Goal: Browse casually: Explore the website without a specific task or goal

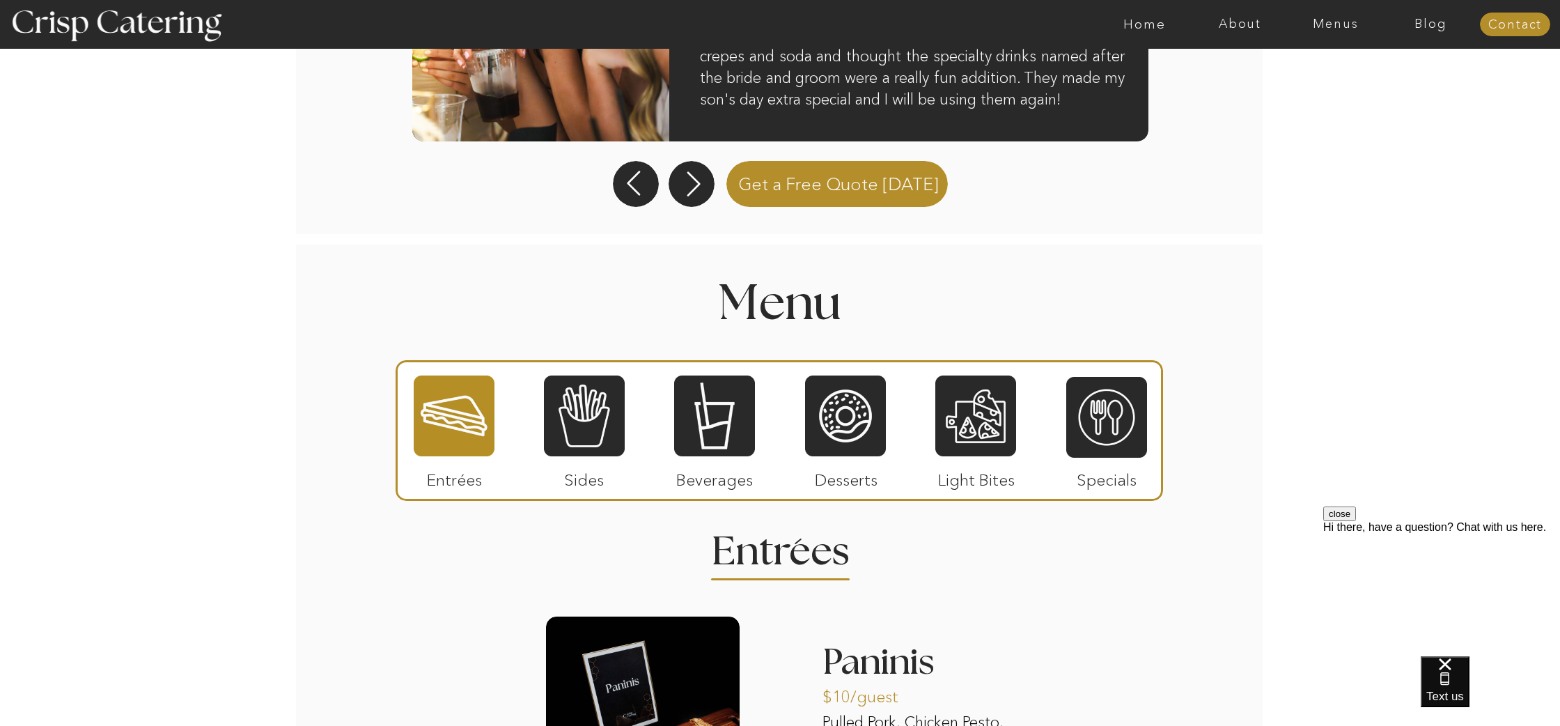
scroll to position [1405, 0]
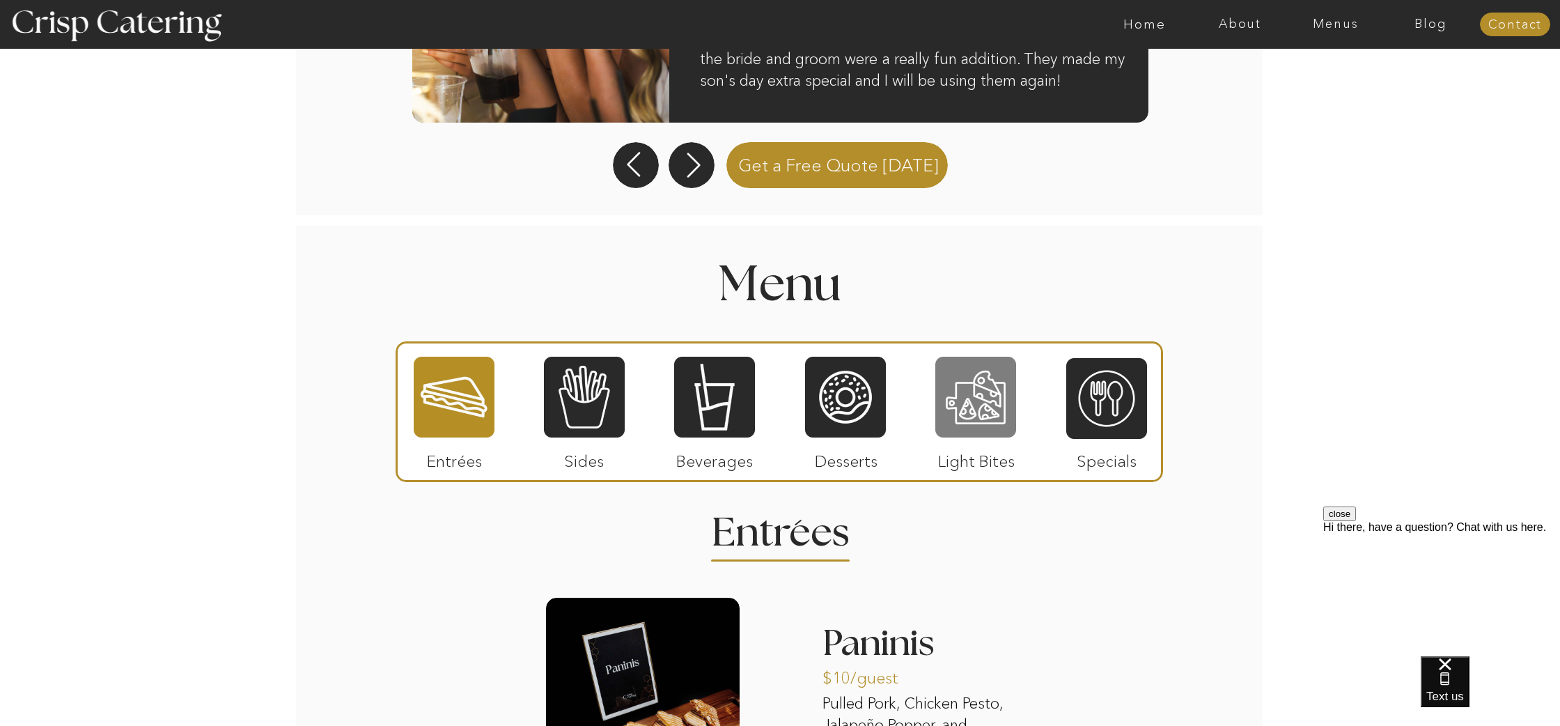
click at [977, 411] on div at bounding box center [975, 397] width 81 height 84
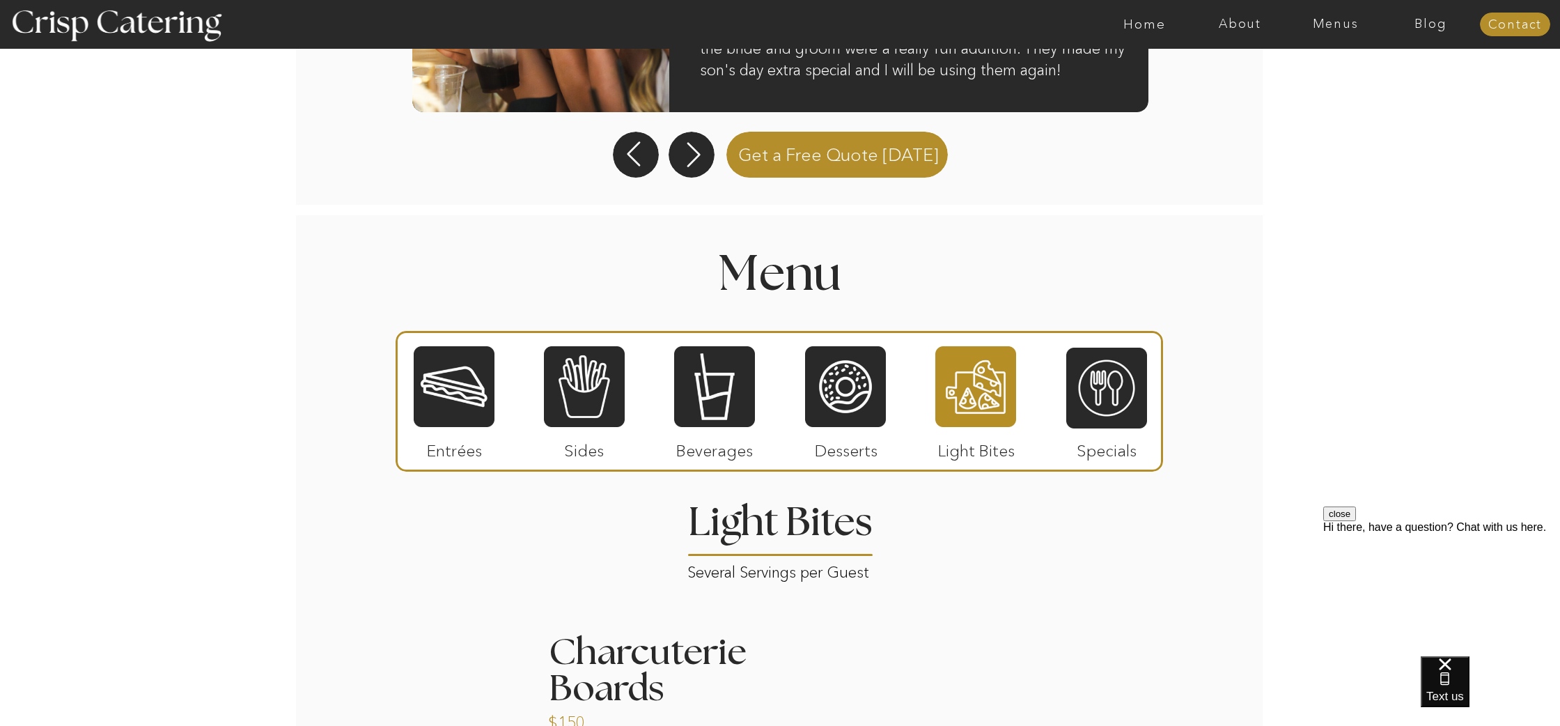
scroll to position [1419, 0]
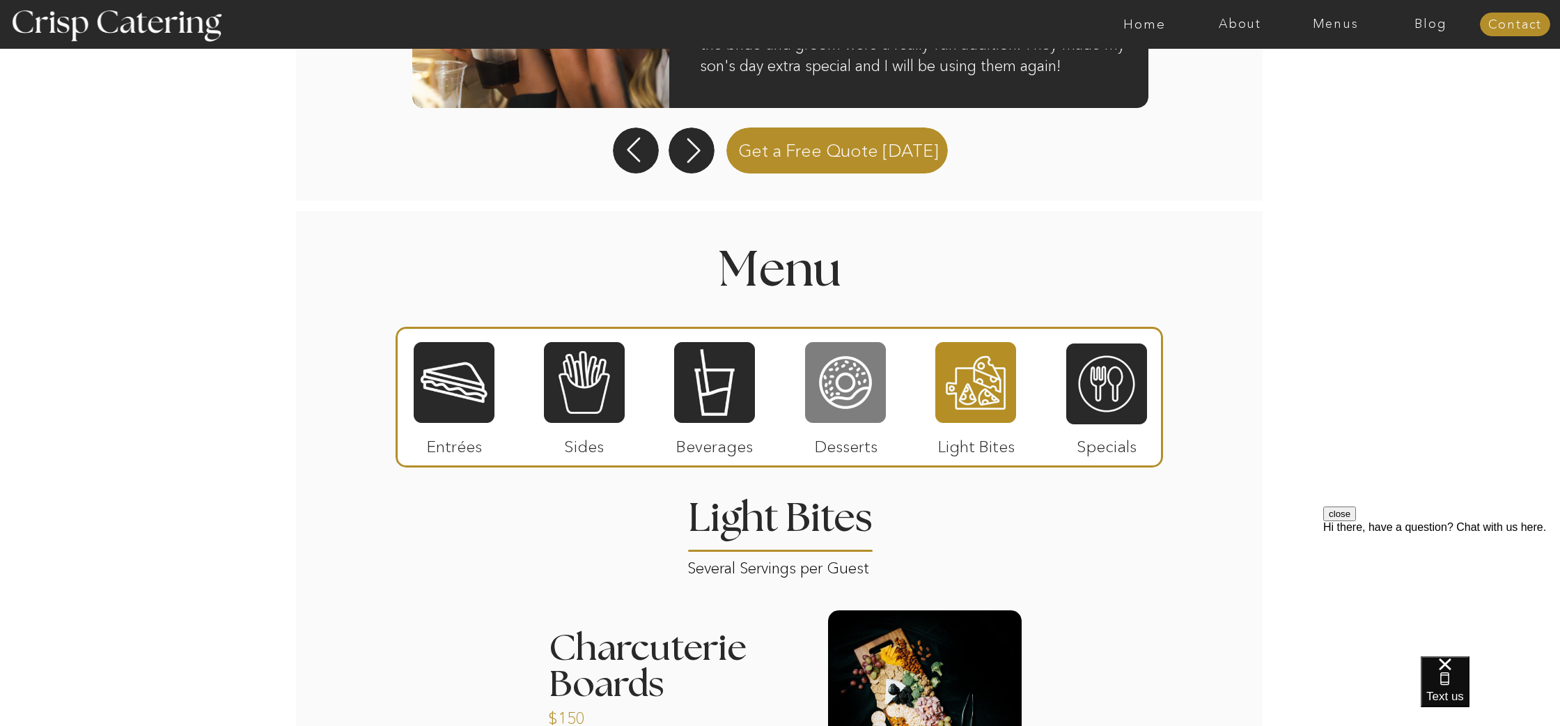
click at [849, 405] on div at bounding box center [845, 383] width 81 height 84
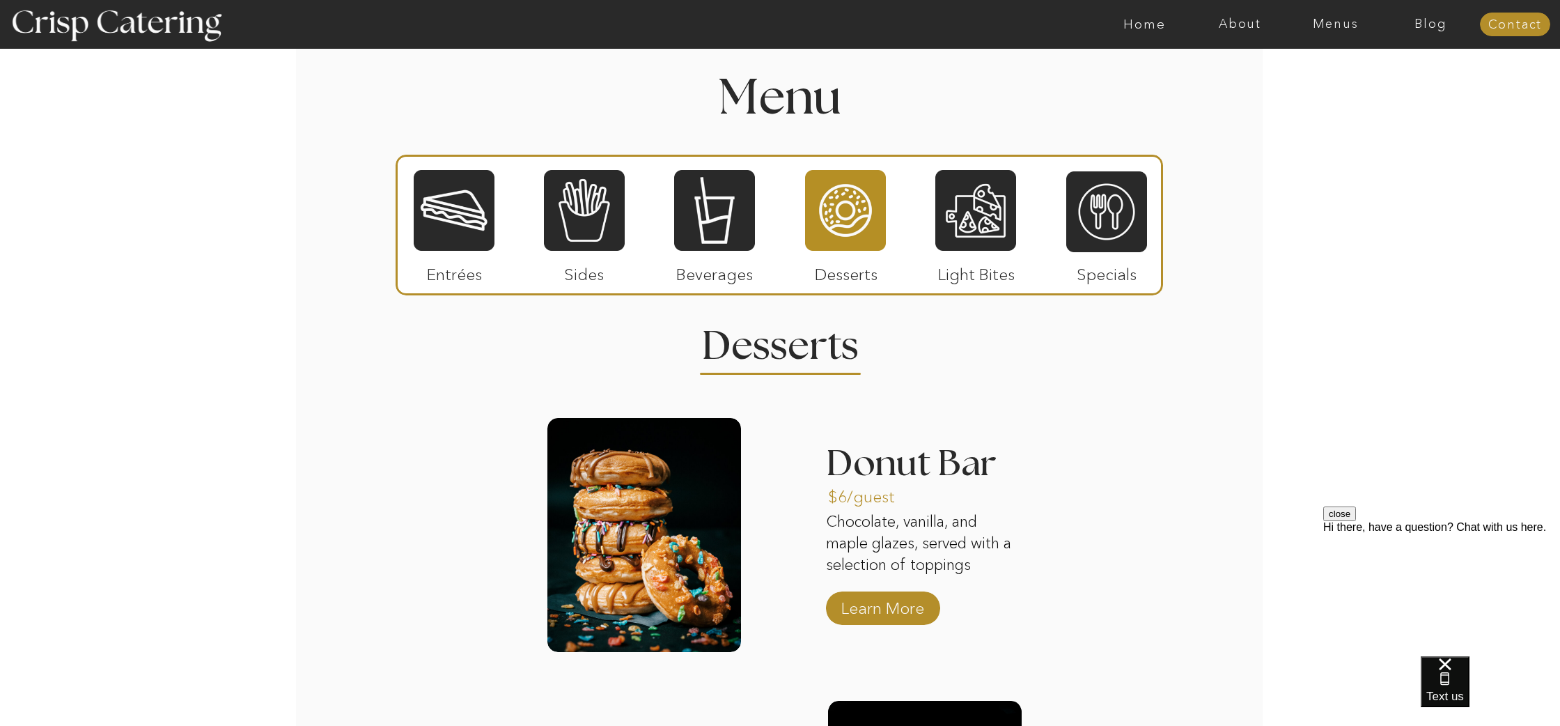
scroll to position [1574, 0]
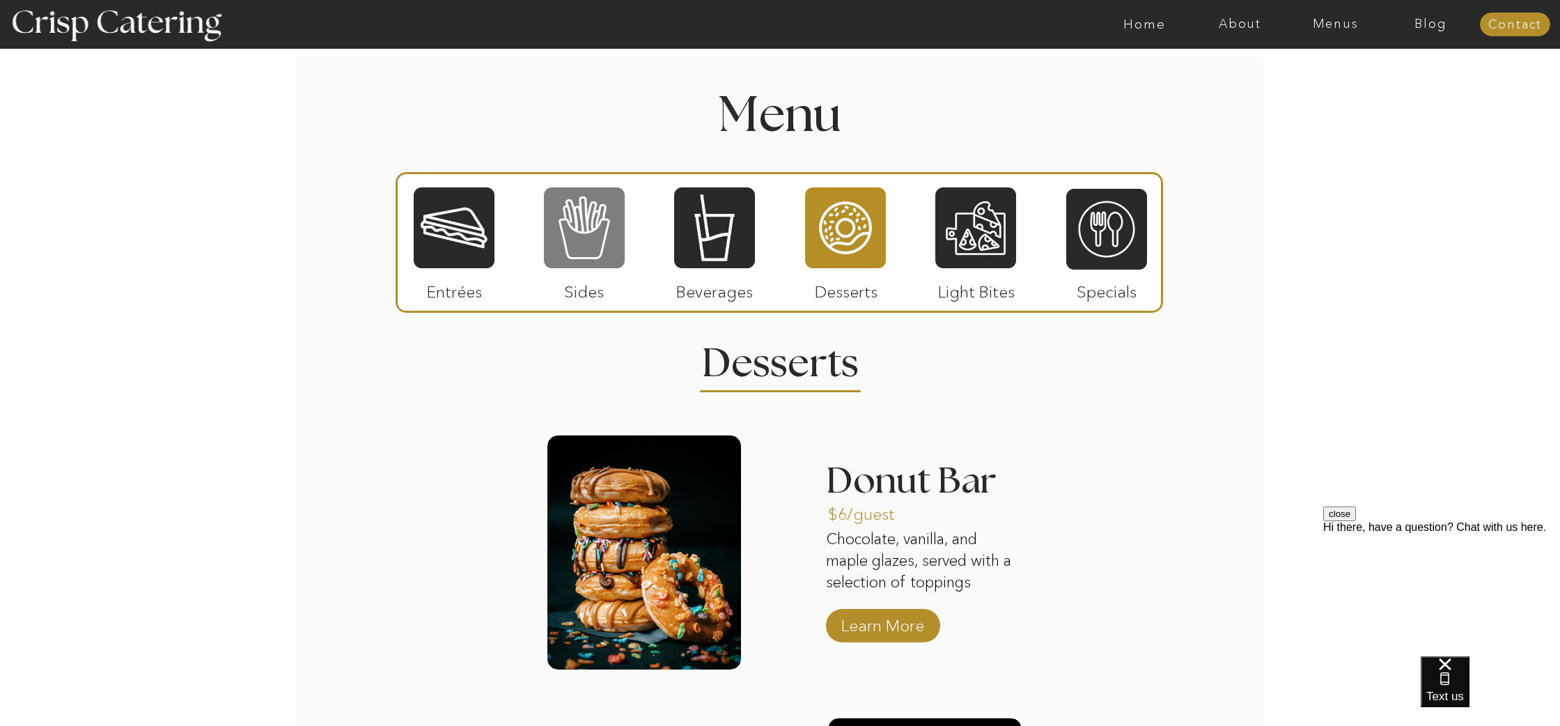
click at [596, 242] on div at bounding box center [584, 228] width 81 height 84
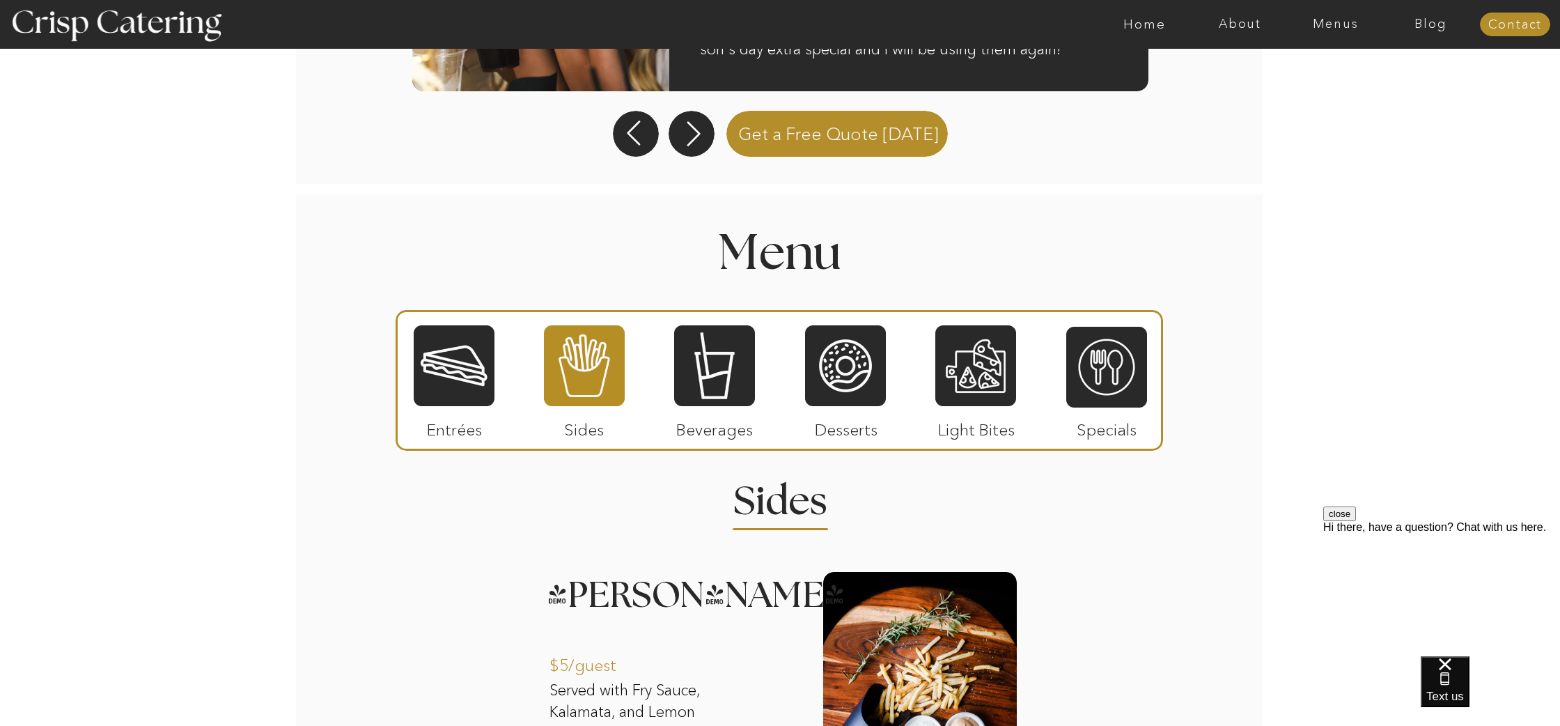
scroll to position [1437, 0]
click at [449, 368] on div at bounding box center [454, 365] width 81 height 84
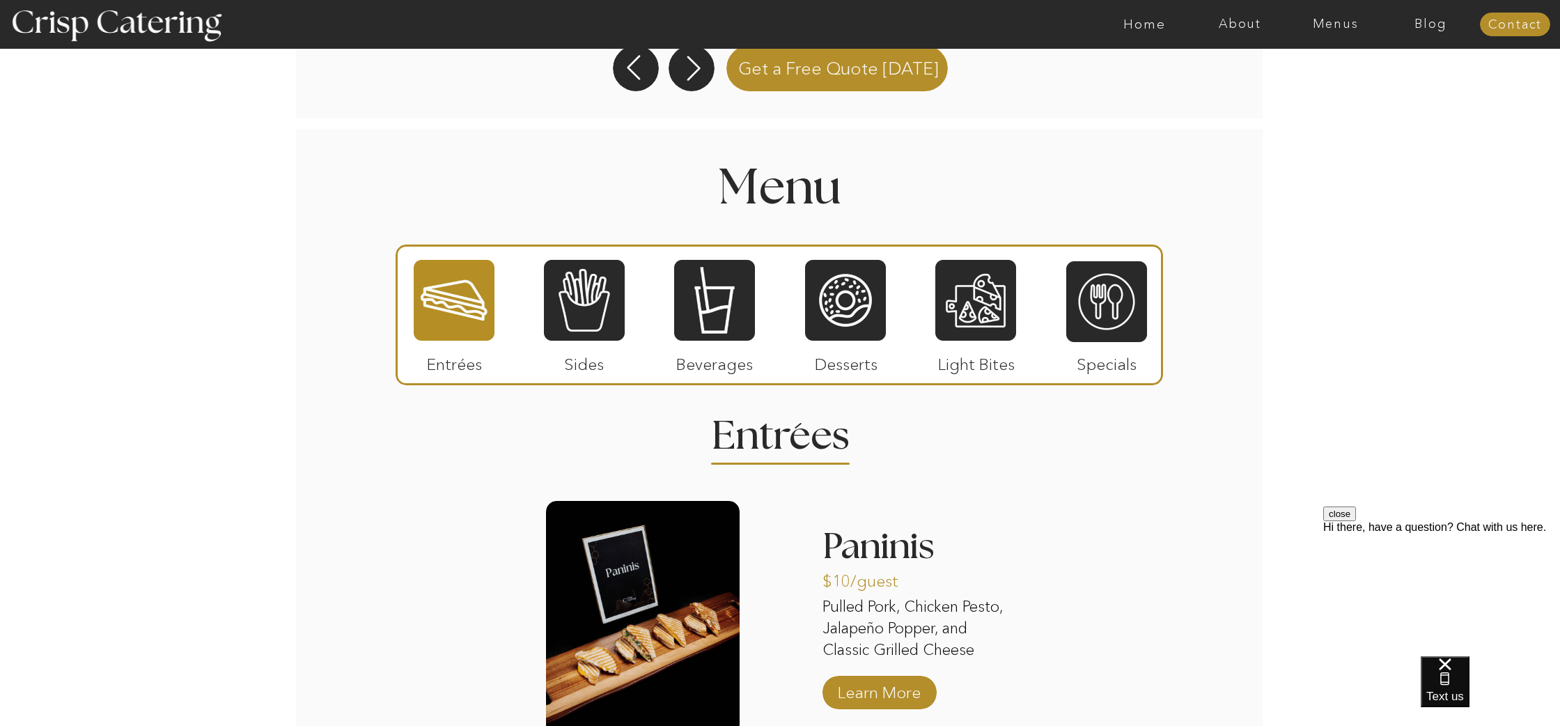
scroll to position [1488, 0]
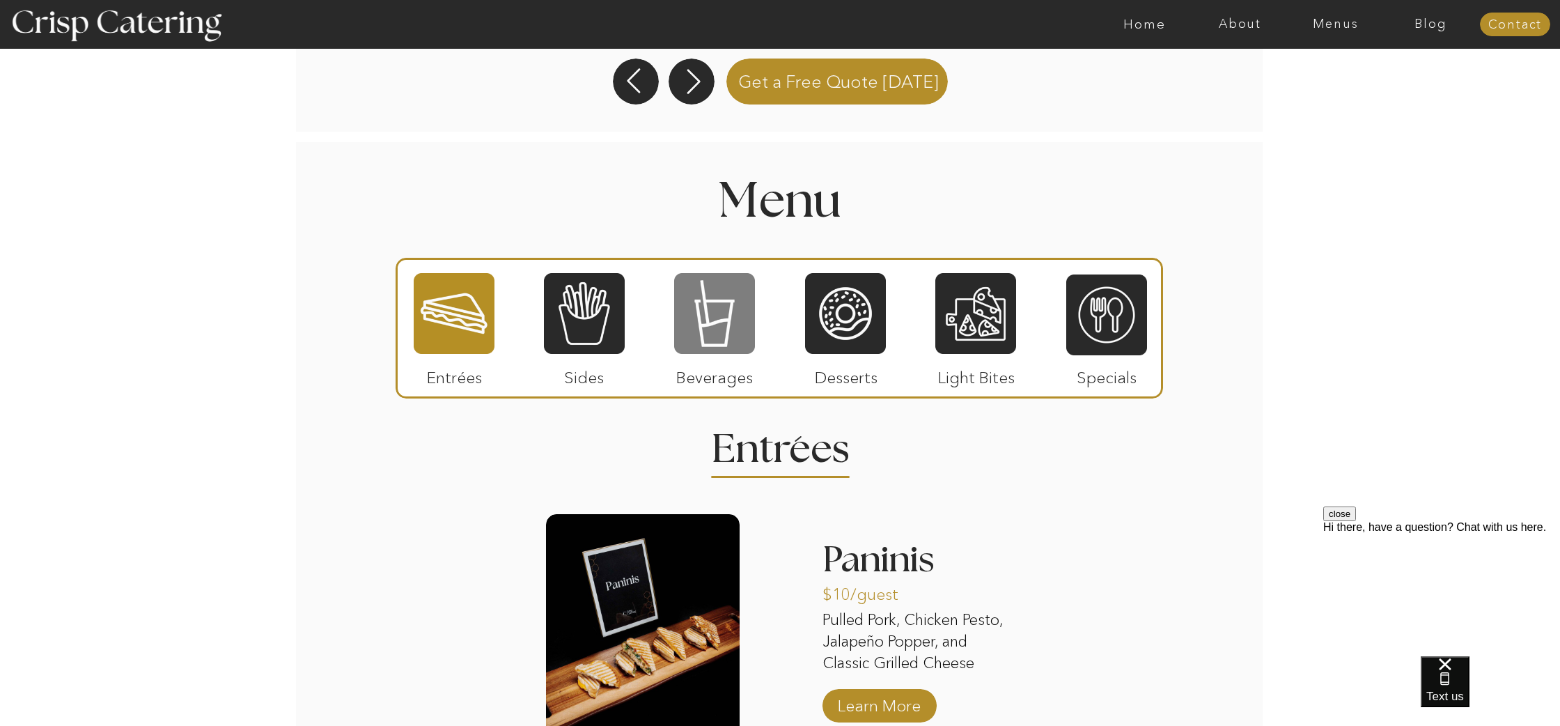
click at [705, 344] on div at bounding box center [714, 314] width 81 height 84
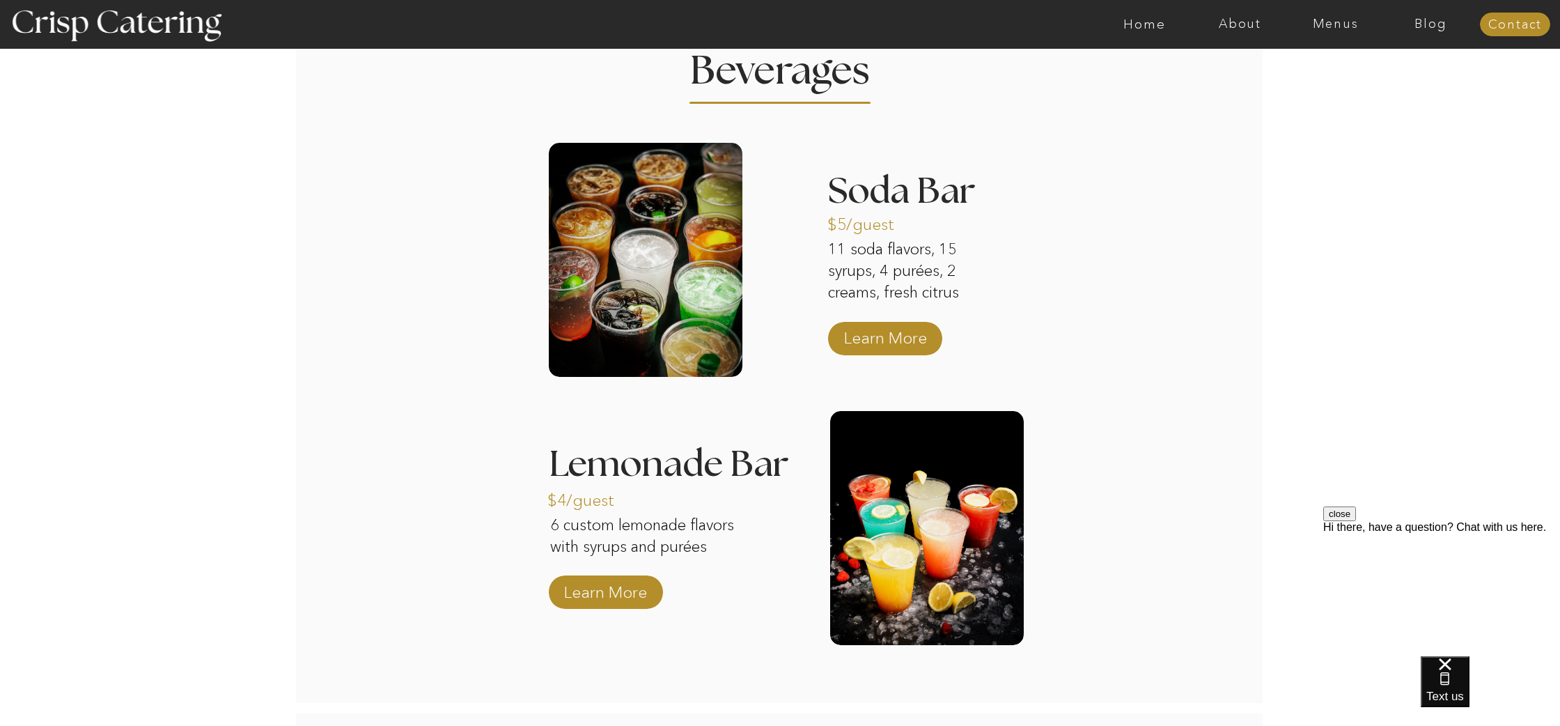
scroll to position [1805, 0]
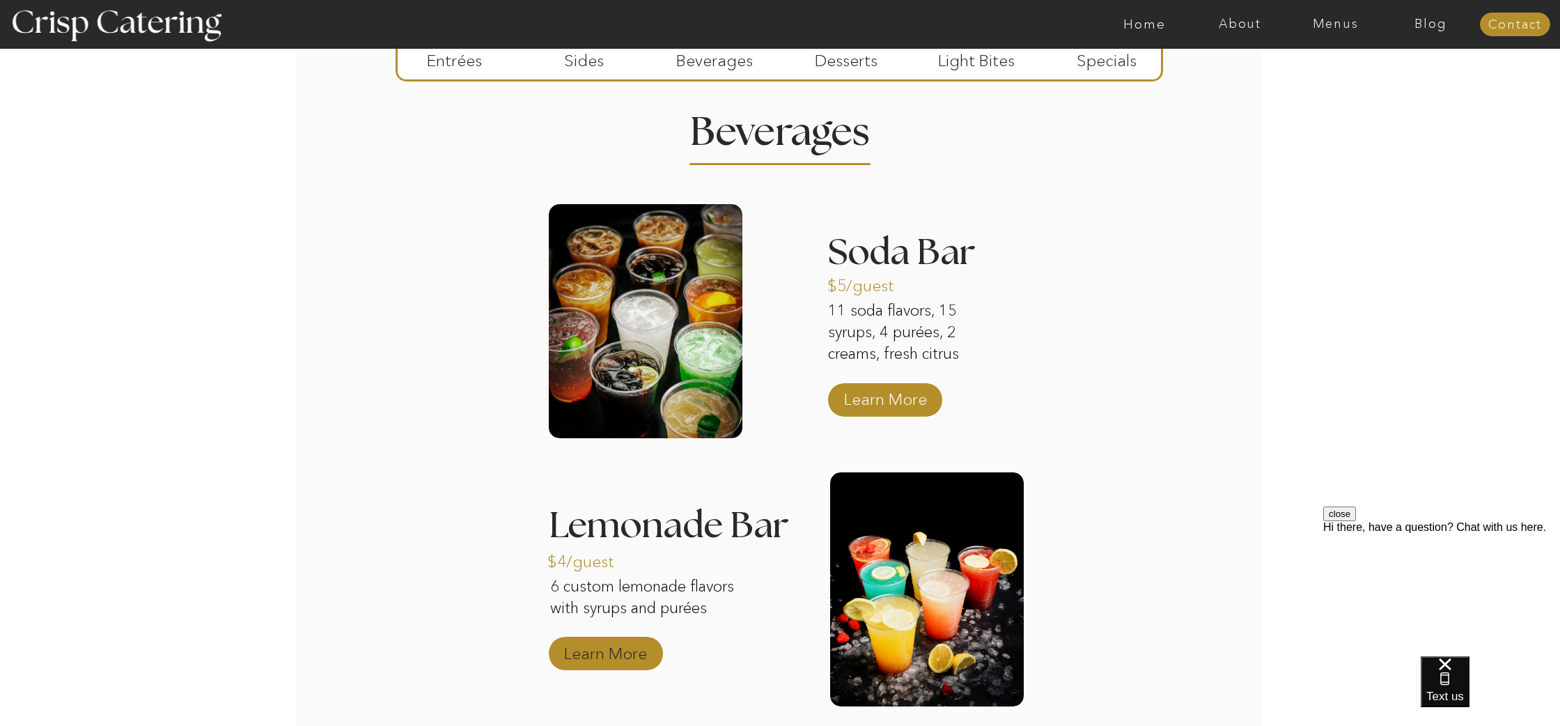
click at [584, 659] on p "Learn More" at bounding box center [605, 650] width 93 height 40
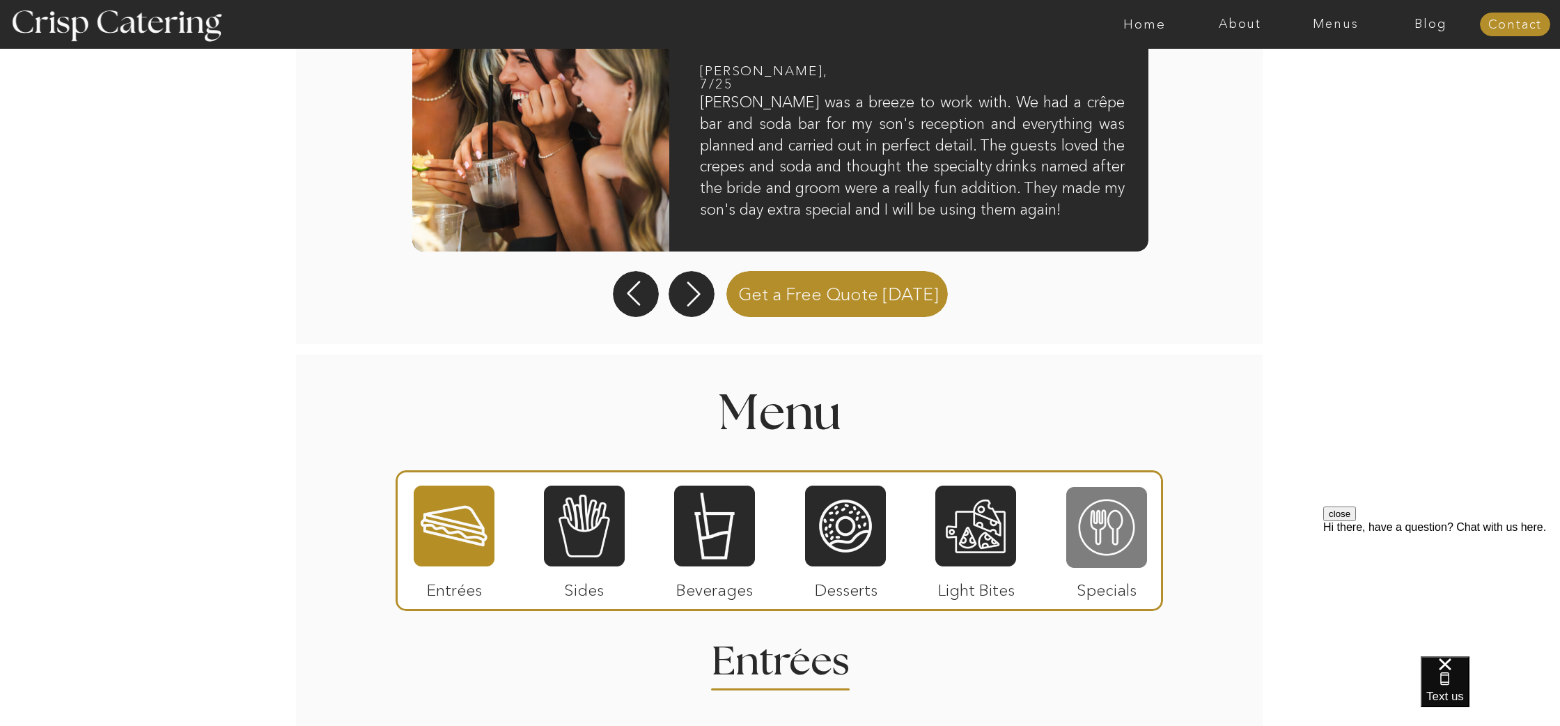
click at [1103, 554] on div at bounding box center [1106, 527] width 81 height 84
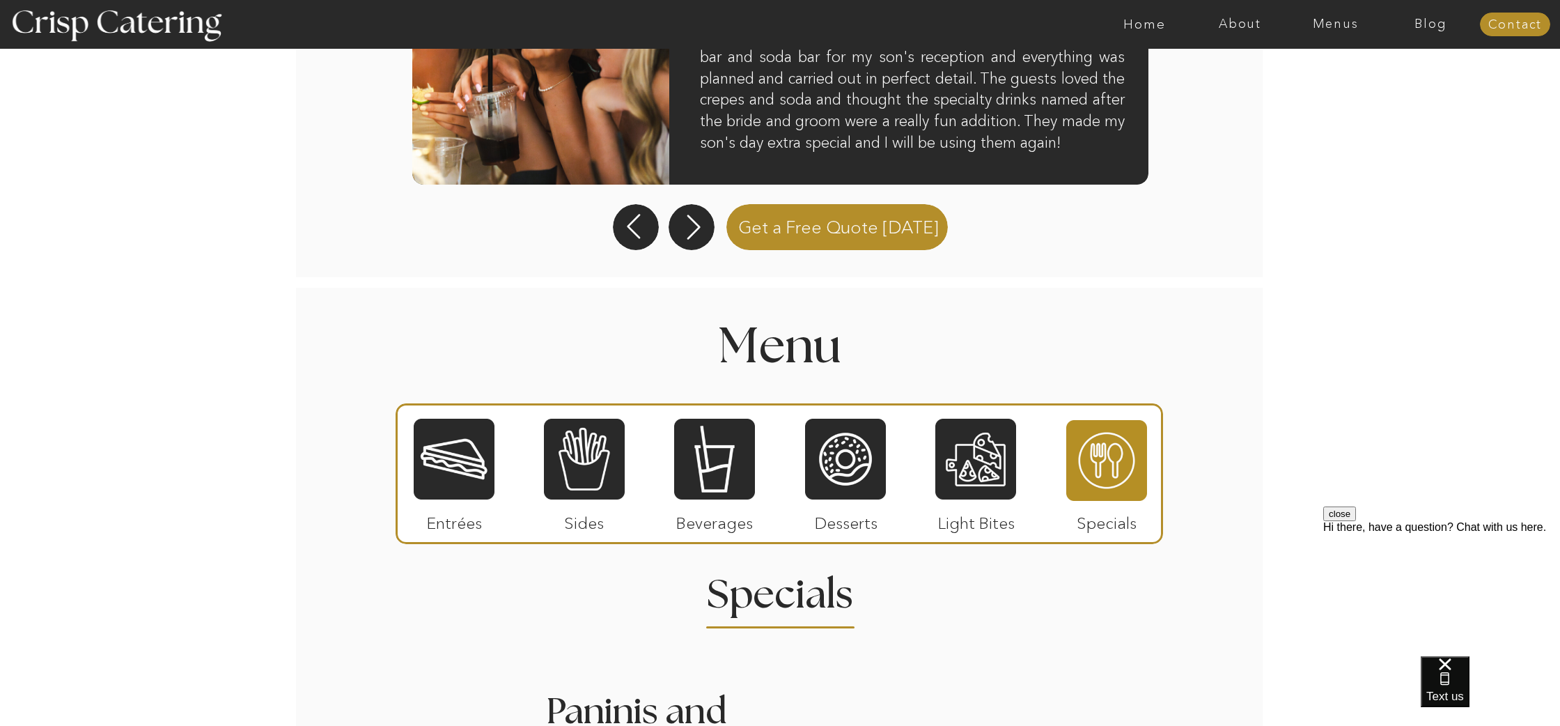
scroll to position [1338, 0]
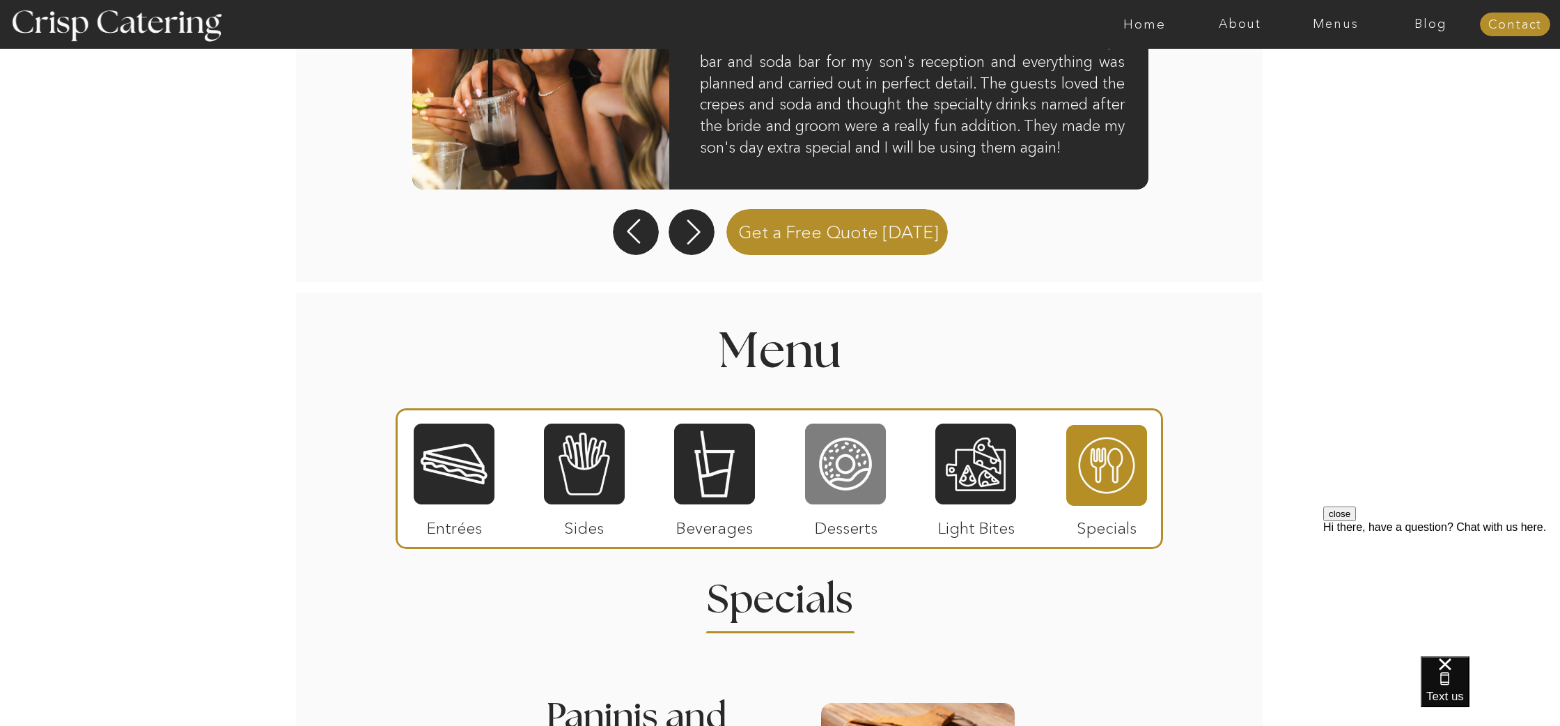
click at [858, 457] on div at bounding box center [845, 464] width 81 height 84
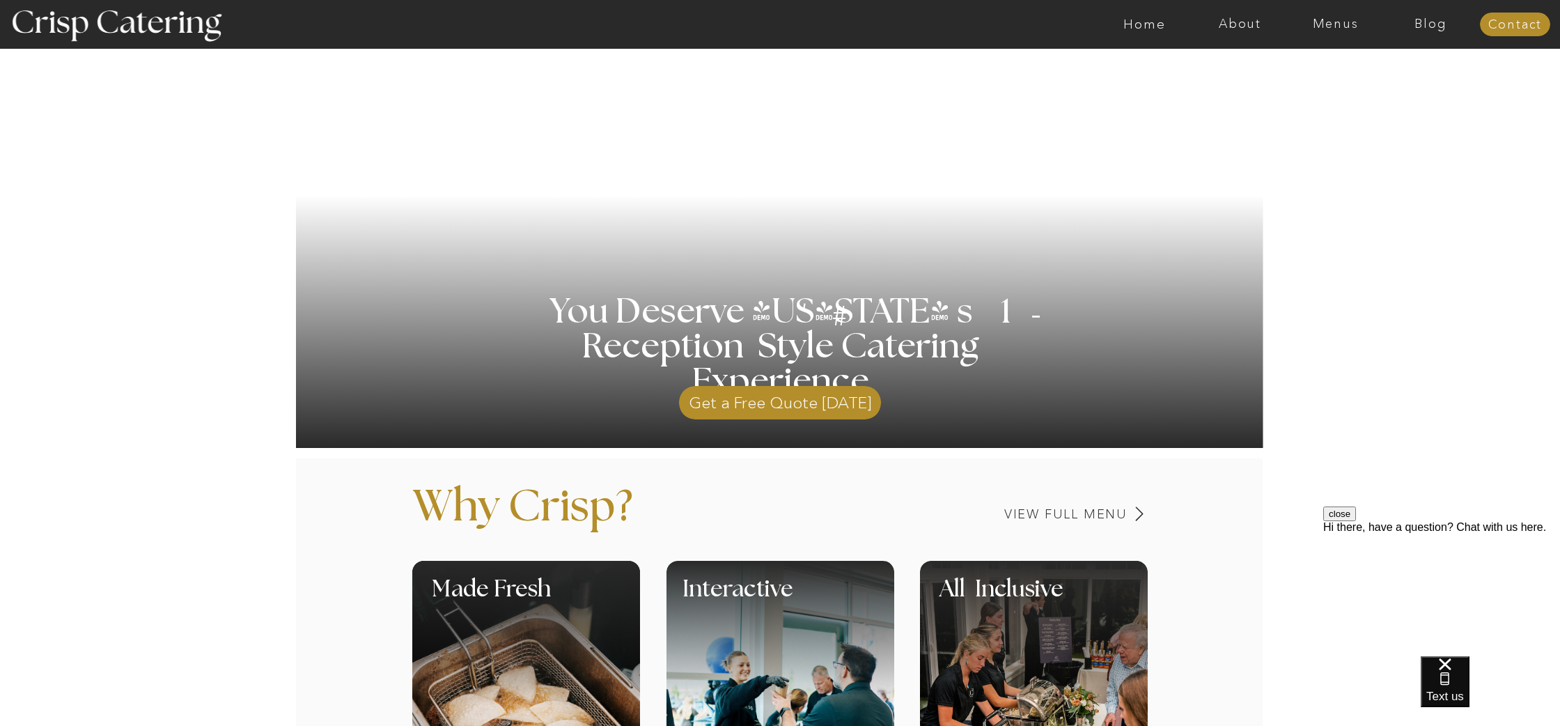
scroll to position [0, 0]
